Goal: Obtain resource: Download file/media

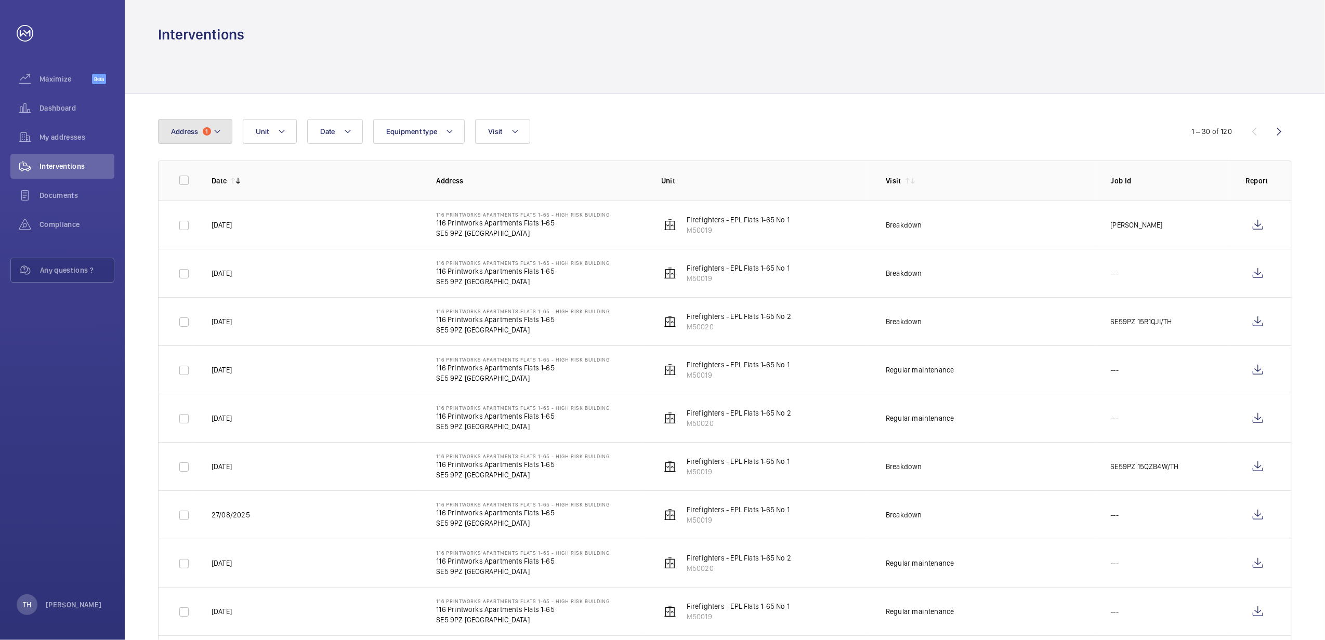
click at [188, 131] on span "Address" at bounding box center [185, 131] width 28 height 8
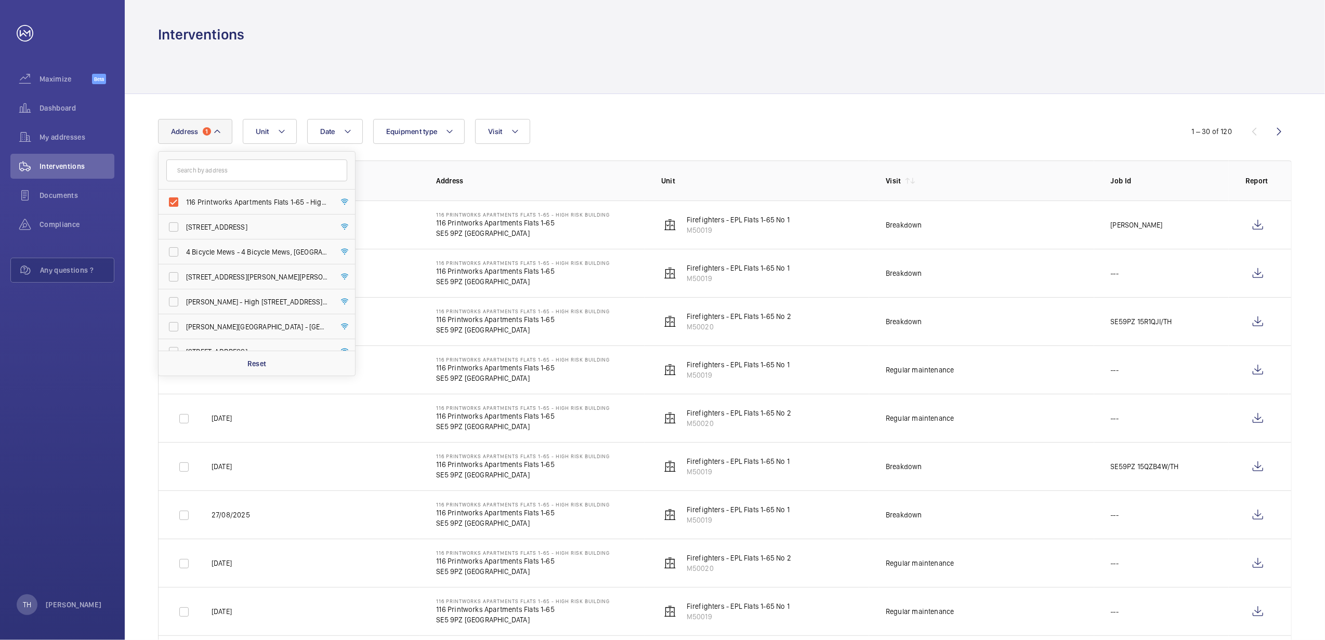
click at [293, 59] on div at bounding box center [724, 68] width 1133 height 49
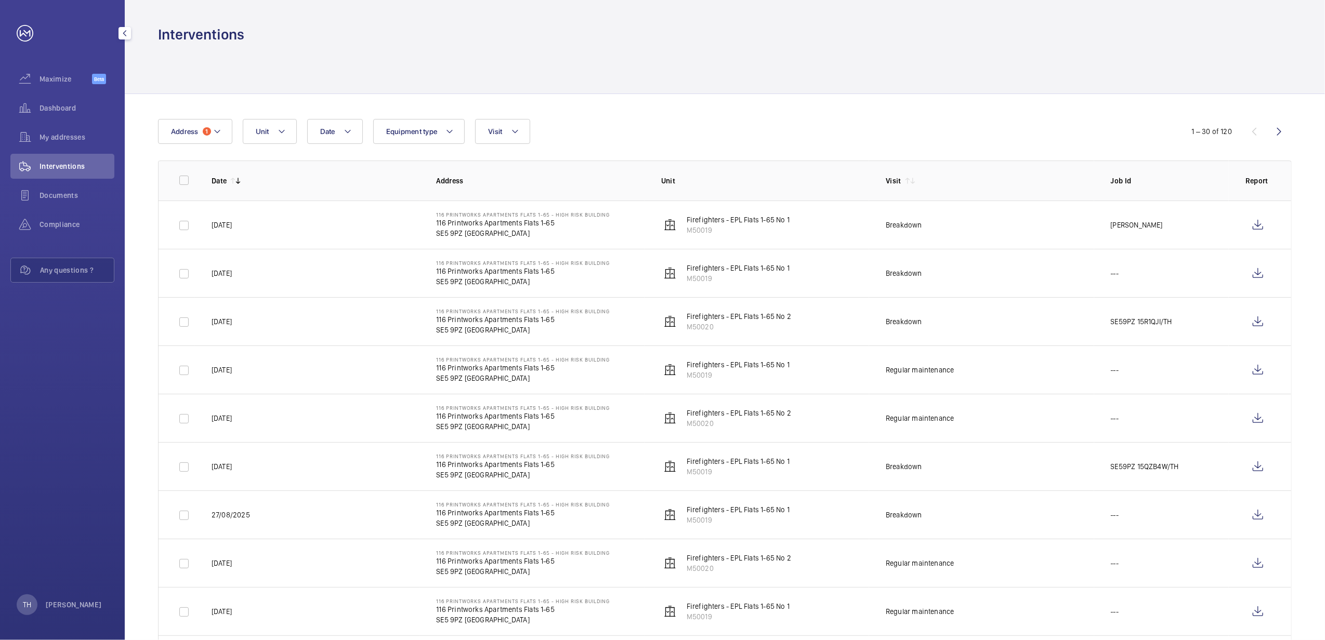
click at [21, 26] on link at bounding box center [25, 33] width 17 height 17
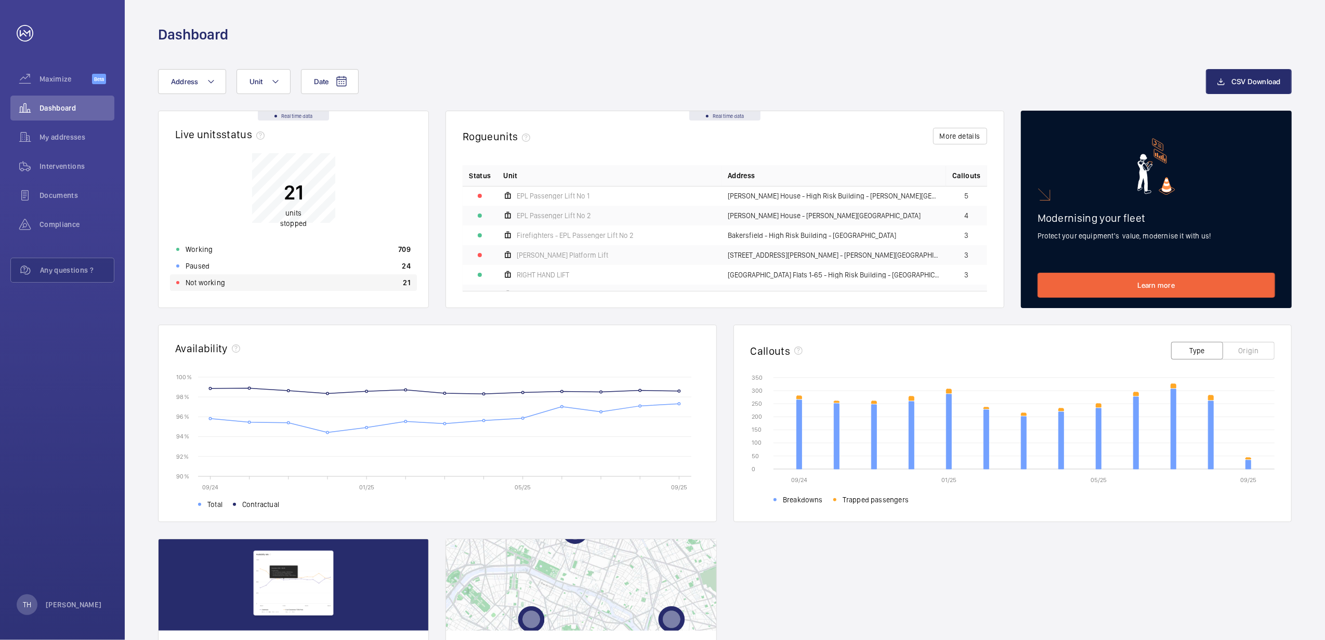
click at [208, 280] on p "Not working" at bounding box center [205, 282] width 39 height 10
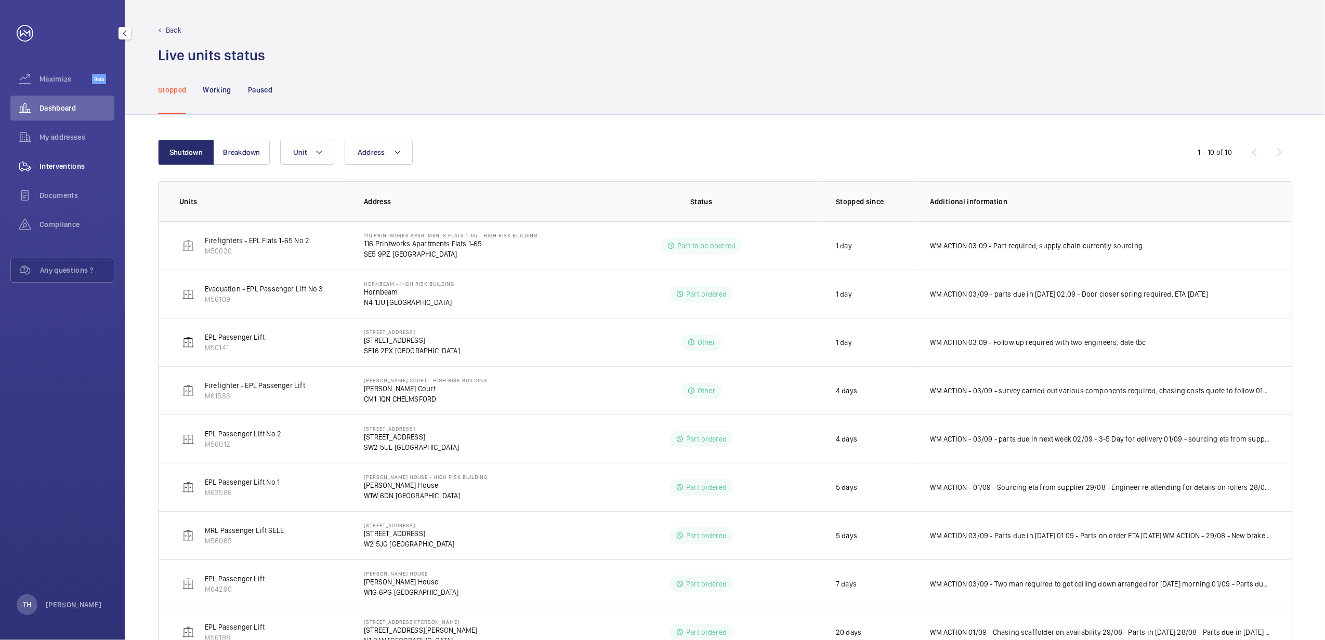
click at [76, 165] on span "Interventions" at bounding box center [76, 166] width 75 height 10
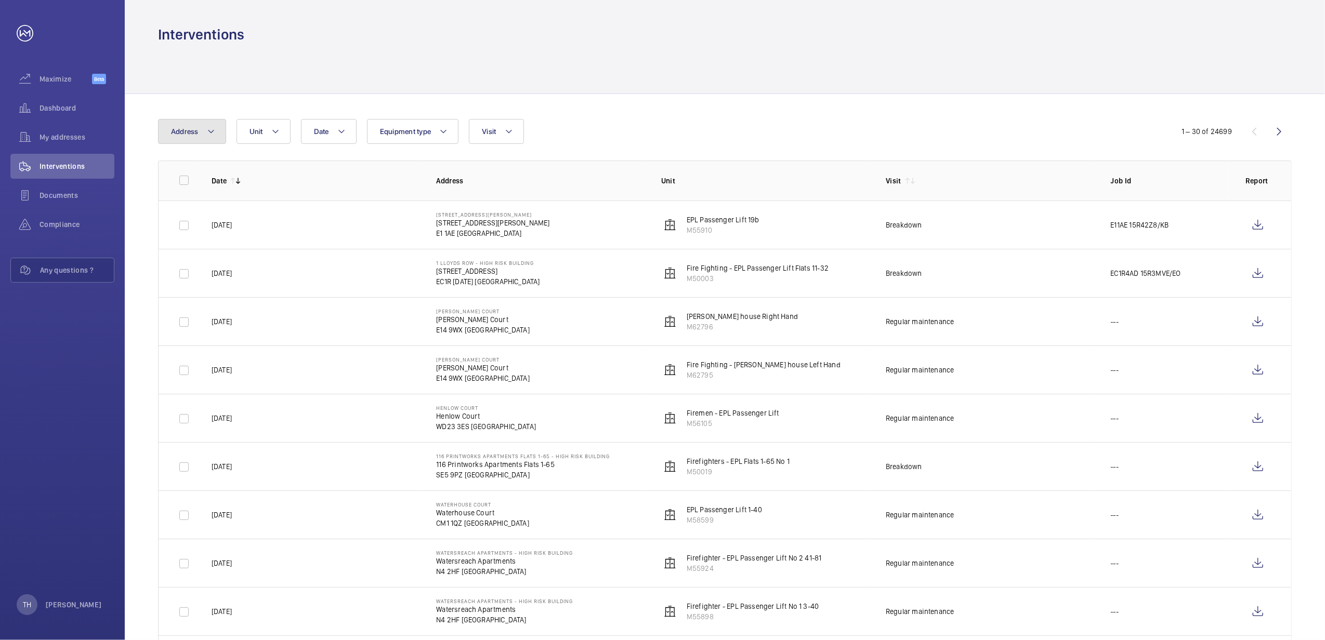
click at [211, 134] on mat-icon at bounding box center [211, 131] width 8 height 12
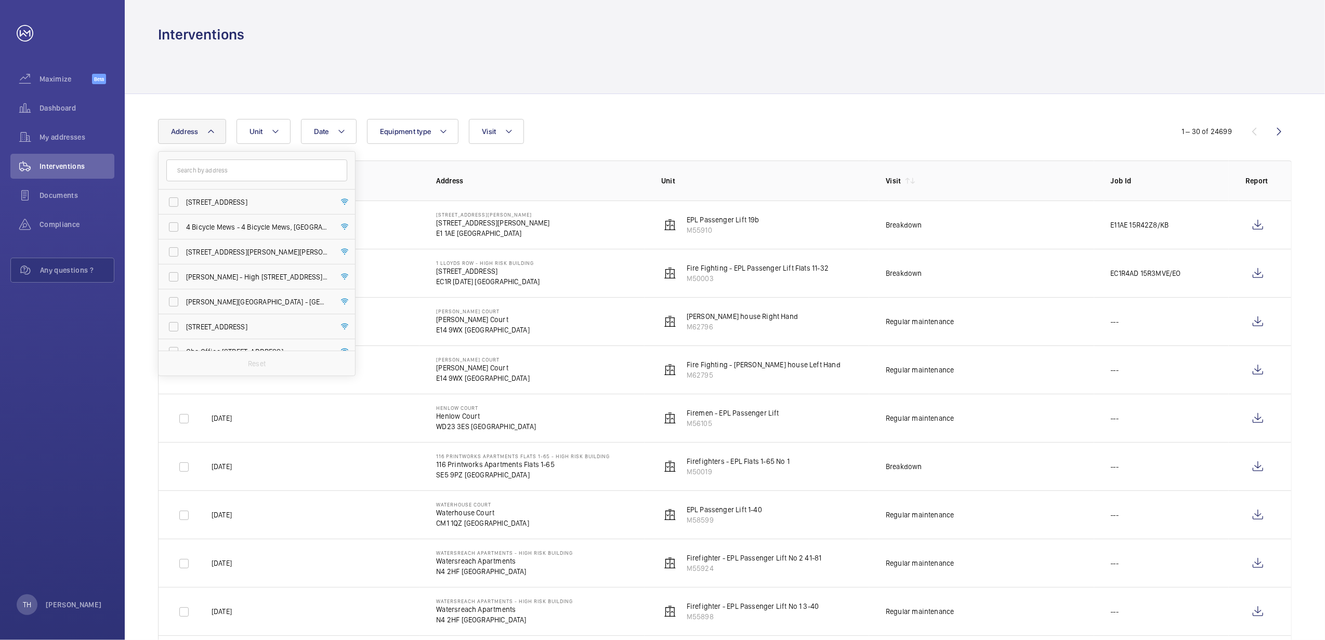
click at [210, 171] on input "text" at bounding box center [256, 171] width 181 height 22
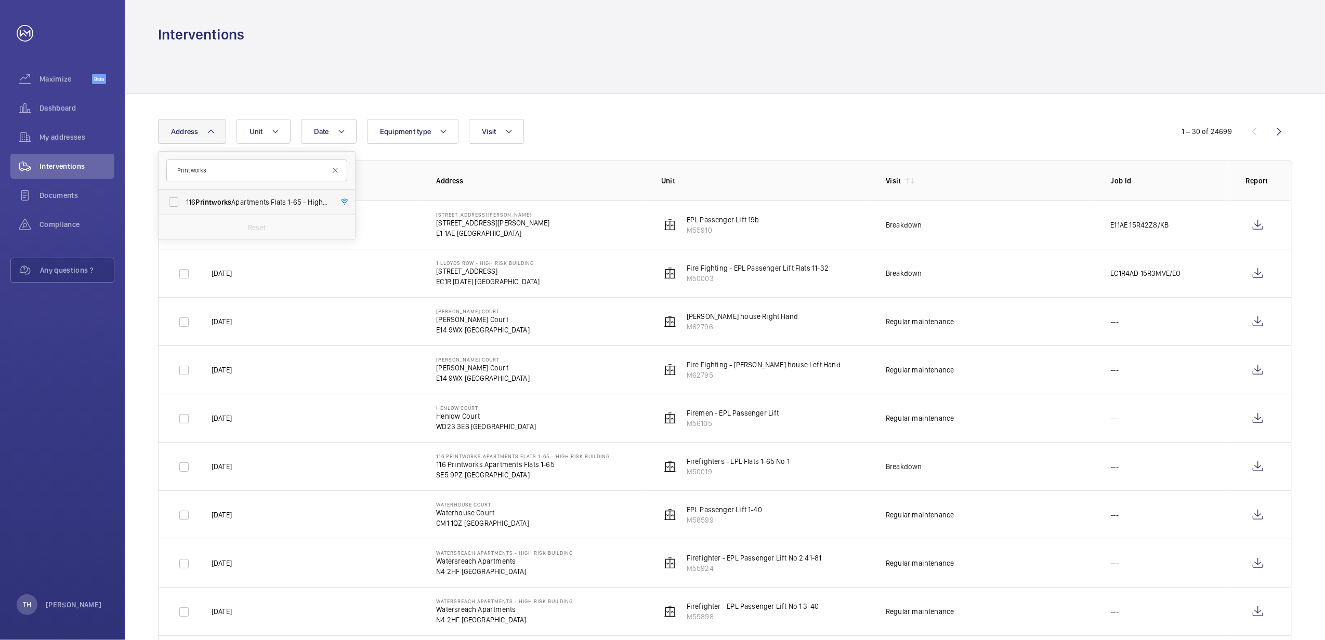
type input "Printworks"
click at [173, 201] on label "116 Printworks Apartments Flats 1-65 - High Risk Building - 116 Printworks Apar…" at bounding box center [248, 202] width 181 height 25
click at [173, 201] on input "116 Printworks Apartments Flats 1-65 - High Risk Building - 116 Printworks Apar…" at bounding box center [173, 202] width 21 height 21
checkbox input "true"
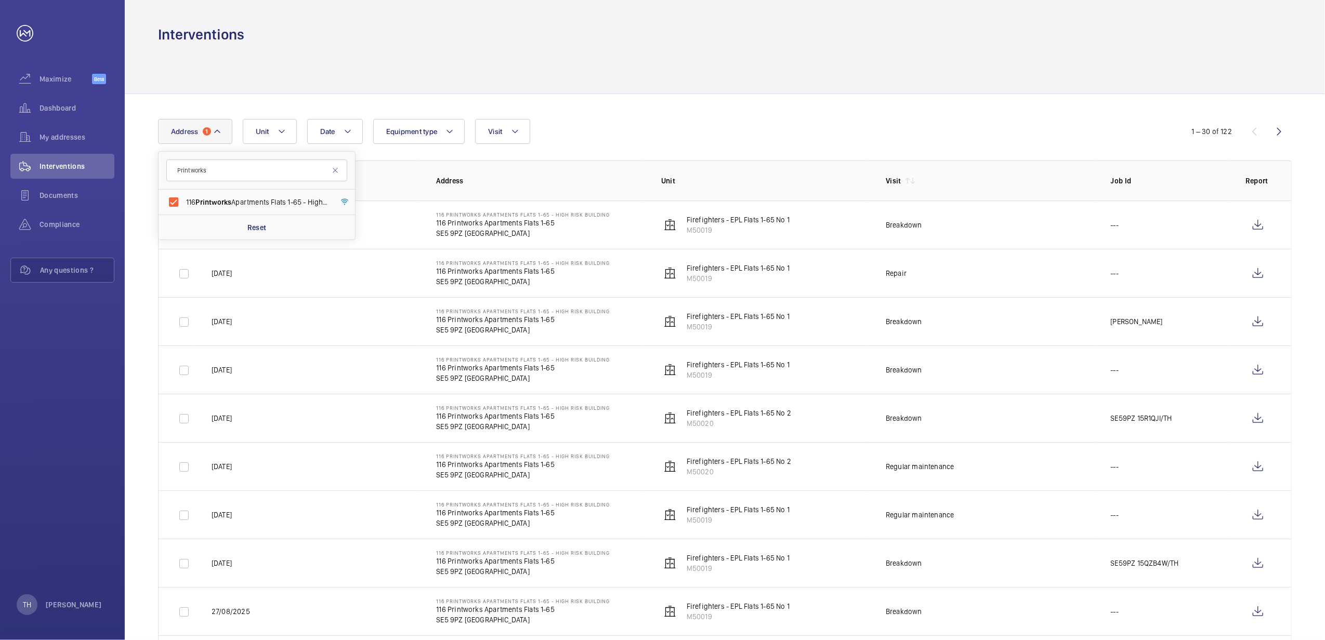
click at [531, 48] on div at bounding box center [724, 68] width 1133 height 49
click at [1255, 223] on wm-front-icon-button at bounding box center [1257, 225] width 25 height 25
click at [1252, 276] on wm-front-icon-button at bounding box center [1257, 273] width 25 height 25
click at [1255, 325] on wm-front-icon-button at bounding box center [1257, 321] width 25 height 25
click at [220, 129] on mat-icon at bounding box center [217, 131] width 8 height 12
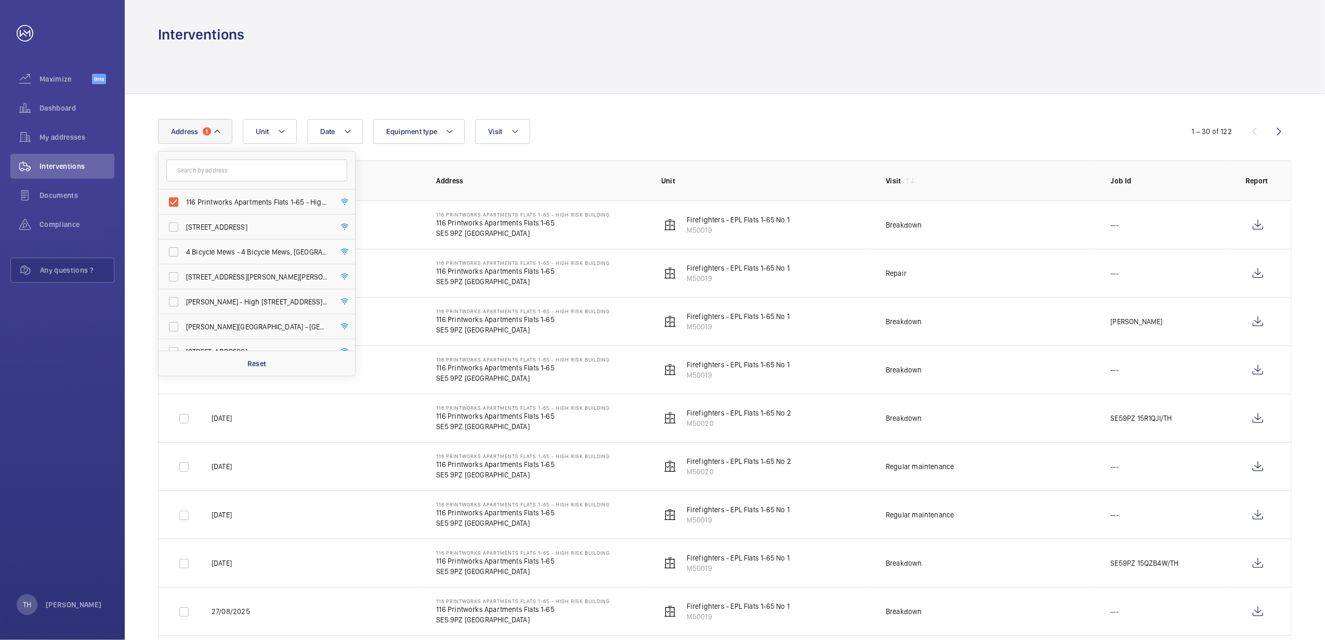
click at [439, 44] on div "Interventions" at bounding box center [724, 34] width 1133 height 19
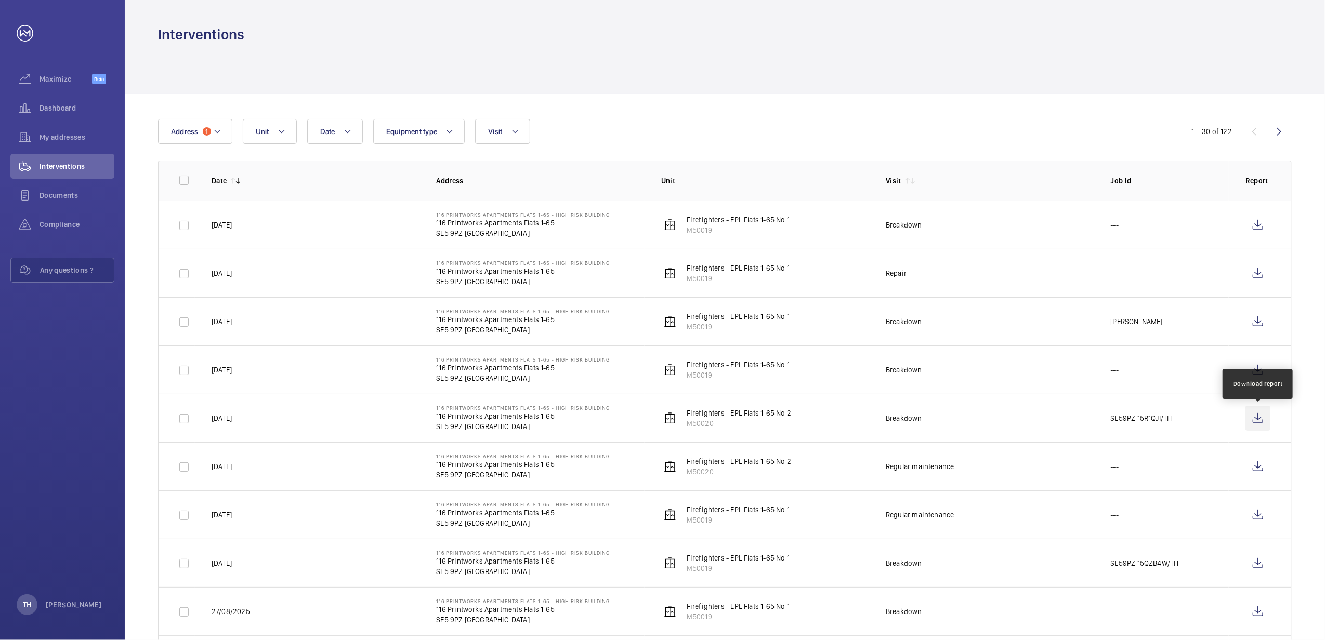
click at [1257, 417] on wm-front-icon-button at bounding box center [1257, 418] width 25 height 25
click at [218, 130] on mat-icon at bounding box center [217, 131] width 8 height 12
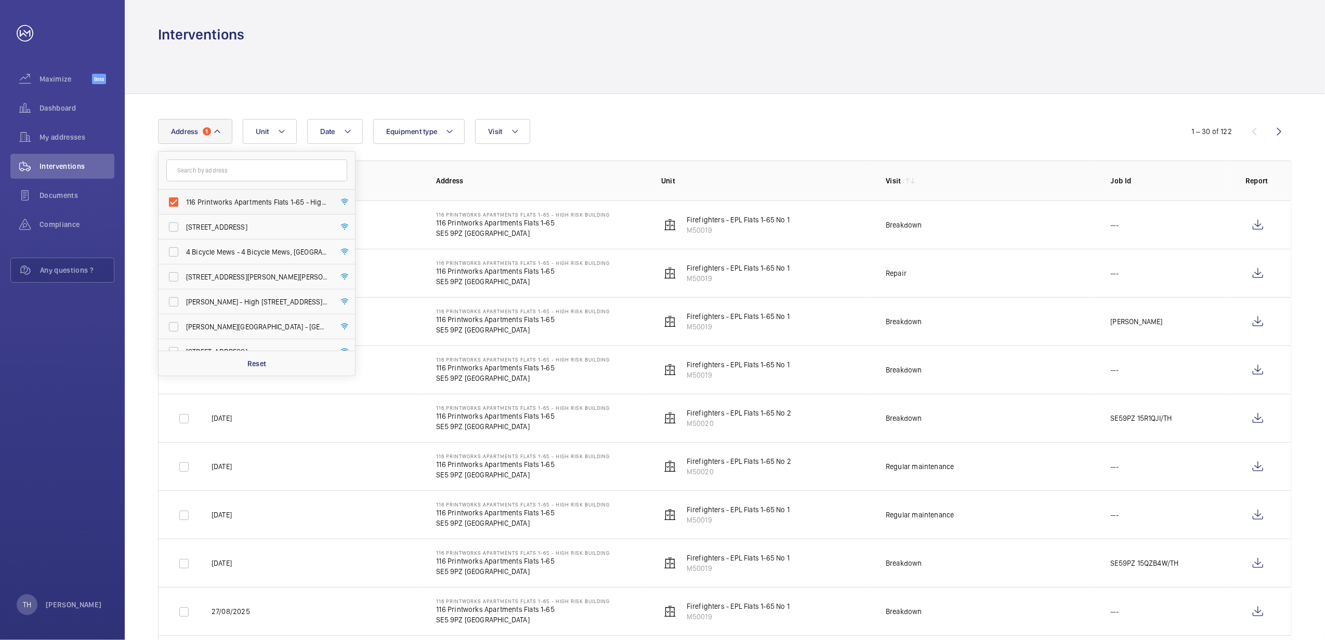
click at [183, 200] on label "116 Printworks Apartments Flats 1-65 - High Risk Building - 116 Printworks Apar…" at bounding box center [248, 202] width 181 height 25
click at [183, 200] on input "116 Printworks Apartments Flats 1-65 - High Risk Building - 116 Printworks Apar…" at bounding box center [173, 202] width 21 height 21
checkbox input "false"
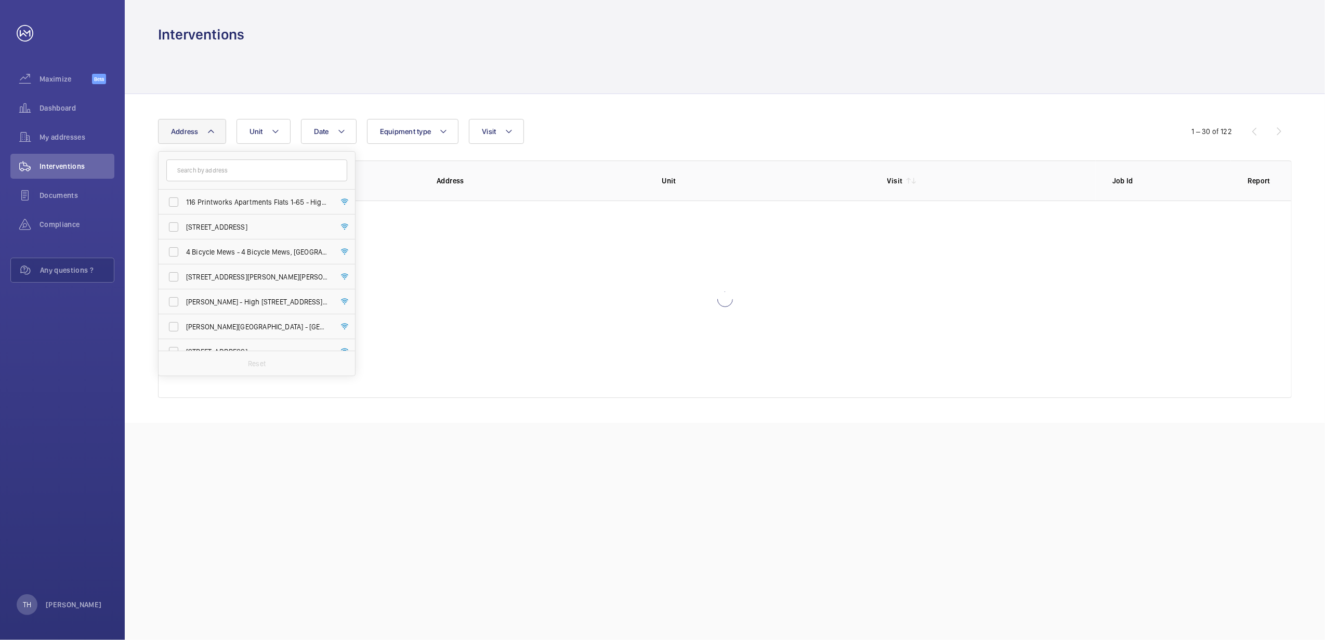
click at [282, 54] on div at bounding box center [724, 68] width 1133 height 49
